Goal: Register for event/course

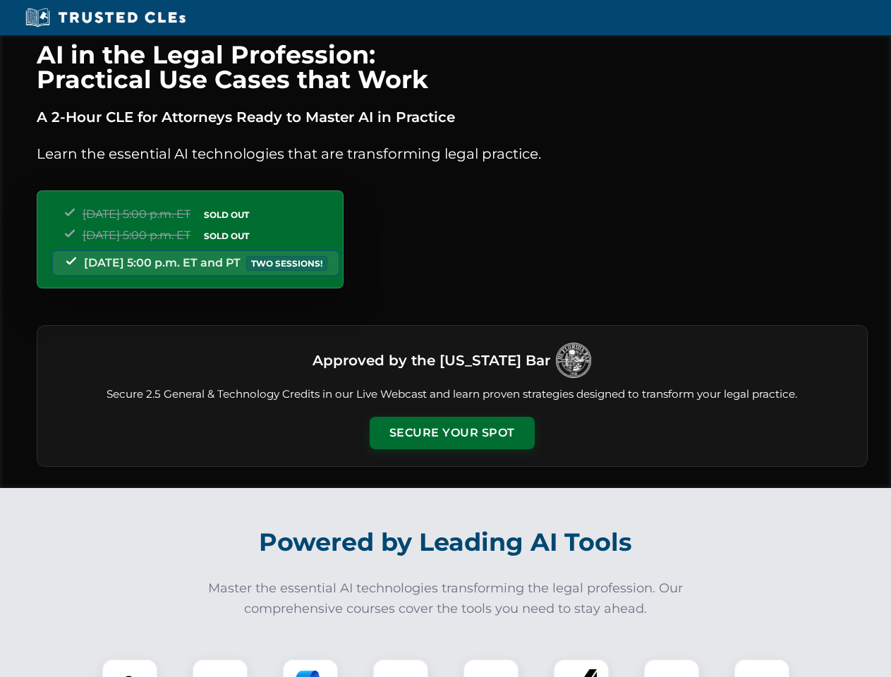
click at [451, 433] on button "Secure Your Spot" at bounding box center [452, 433] width 165 height 32
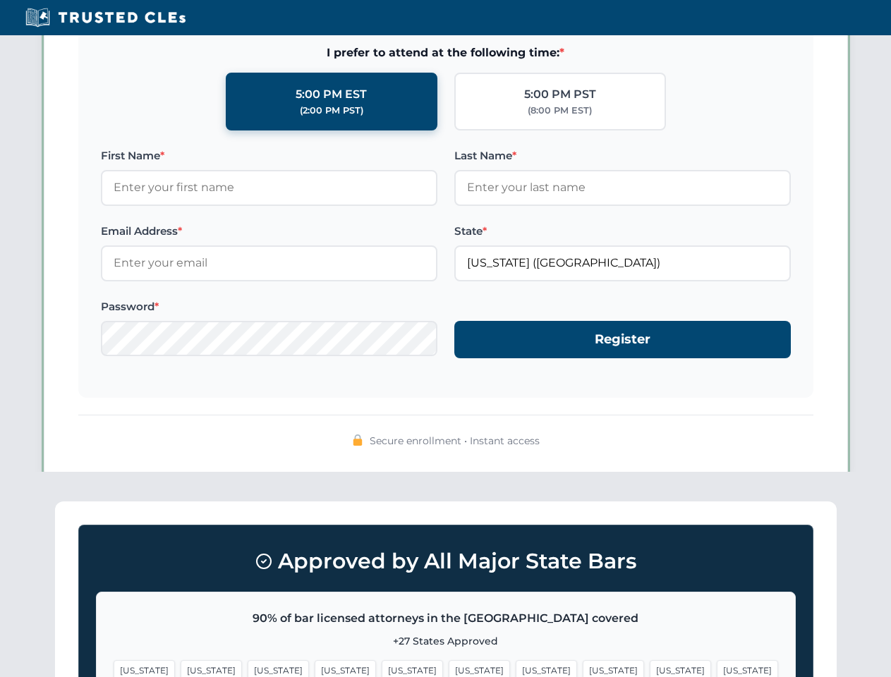
click at [516, 668] on span "[US_STATE]" at bounding box center [546, 670] width 61 height 20
click at [650, 668] on span "[US_STATE]" at bounding box center [680, 670] width 61 height 20
